Goal: Task Accomplishment & Management: Complete application form

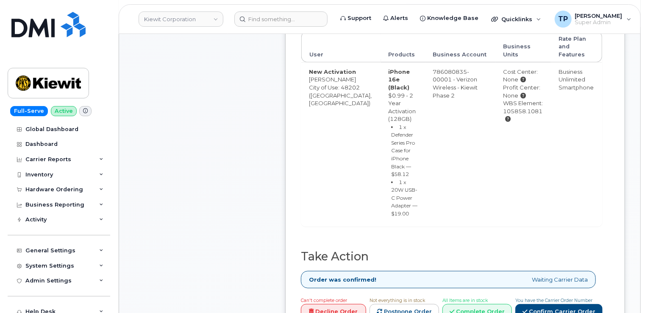
scroll to position [382, 0]
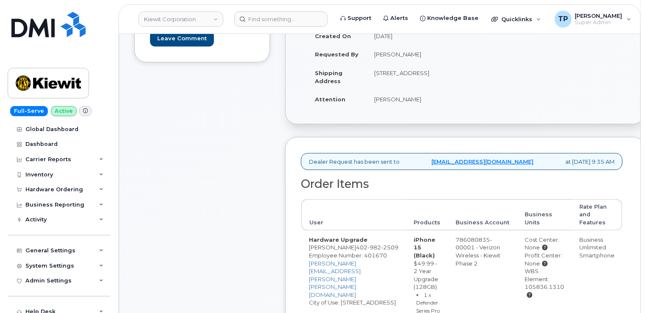
scroll to position [424, 0]
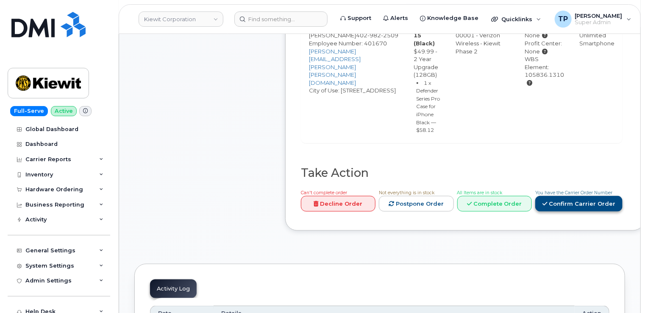
click at [558, 210] on link "Confirm Carrier Order" at bounding box center [578, 204] width 87 height 16
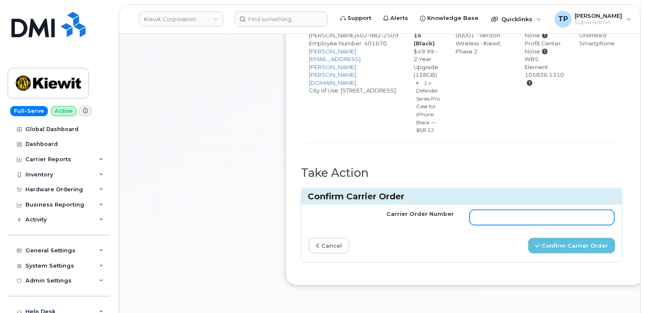
click at [536, 225] on input "Carrier Order Number" at bounding box center [542, 217] width 145 height 15
paste input "MB1000503946139"
type input "MB1000503946139"
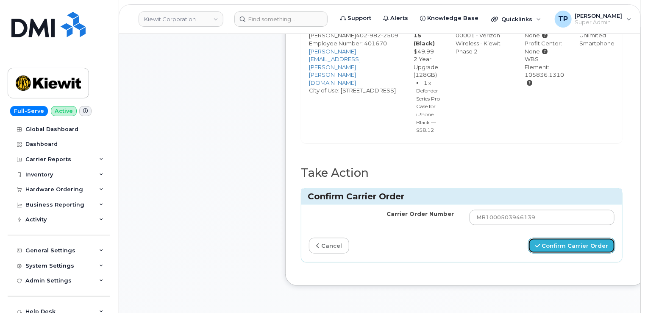
click at [571, 253] on button "Confirm Carrier Order" at bounding box center [571, 246] width 87 height 16
